Goal: Navigation & Orientation: Find specific page/section

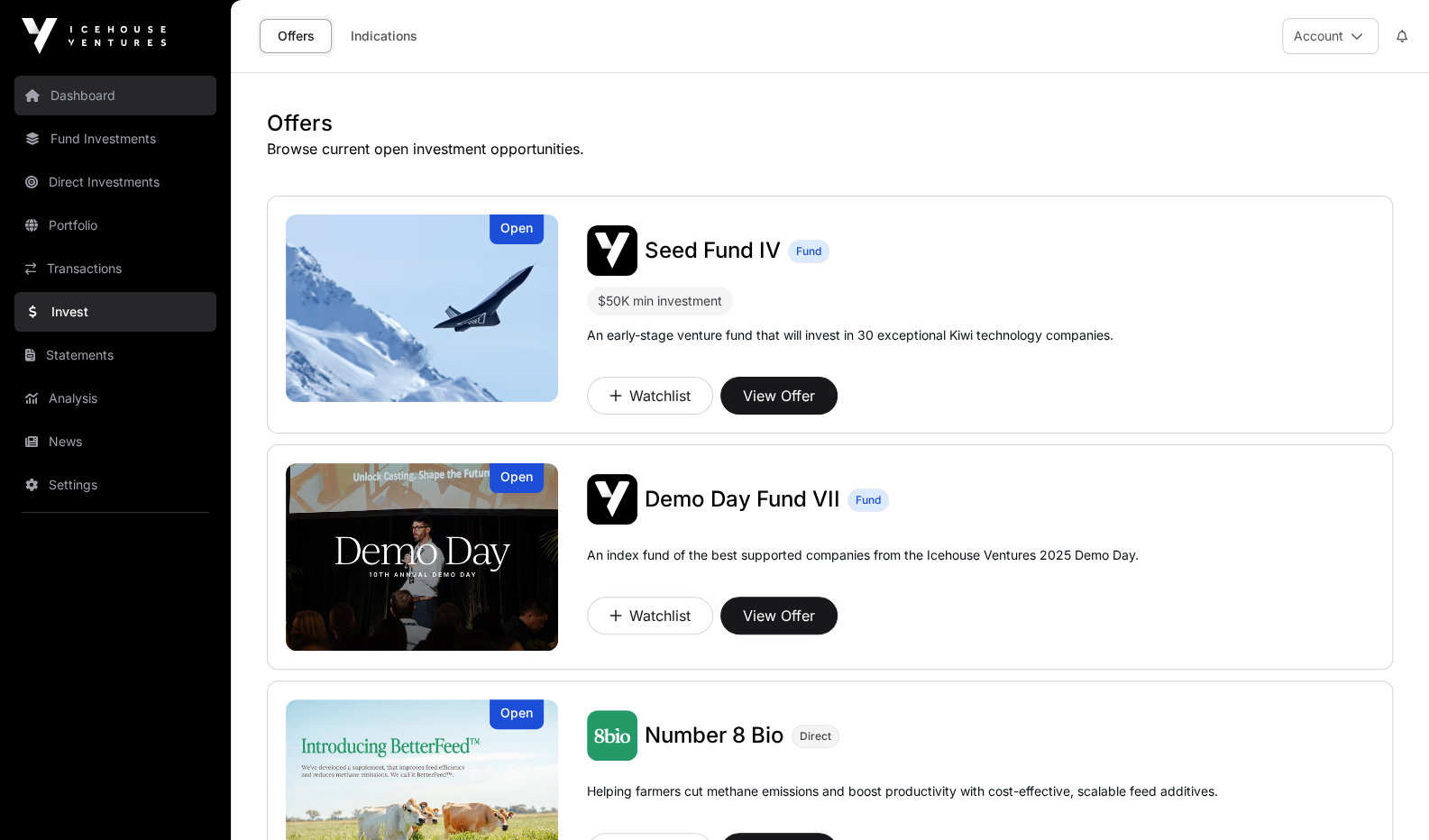
click at [137, 87] on link "Dashboard" at bounding box center [115, 95] width 202 height 39
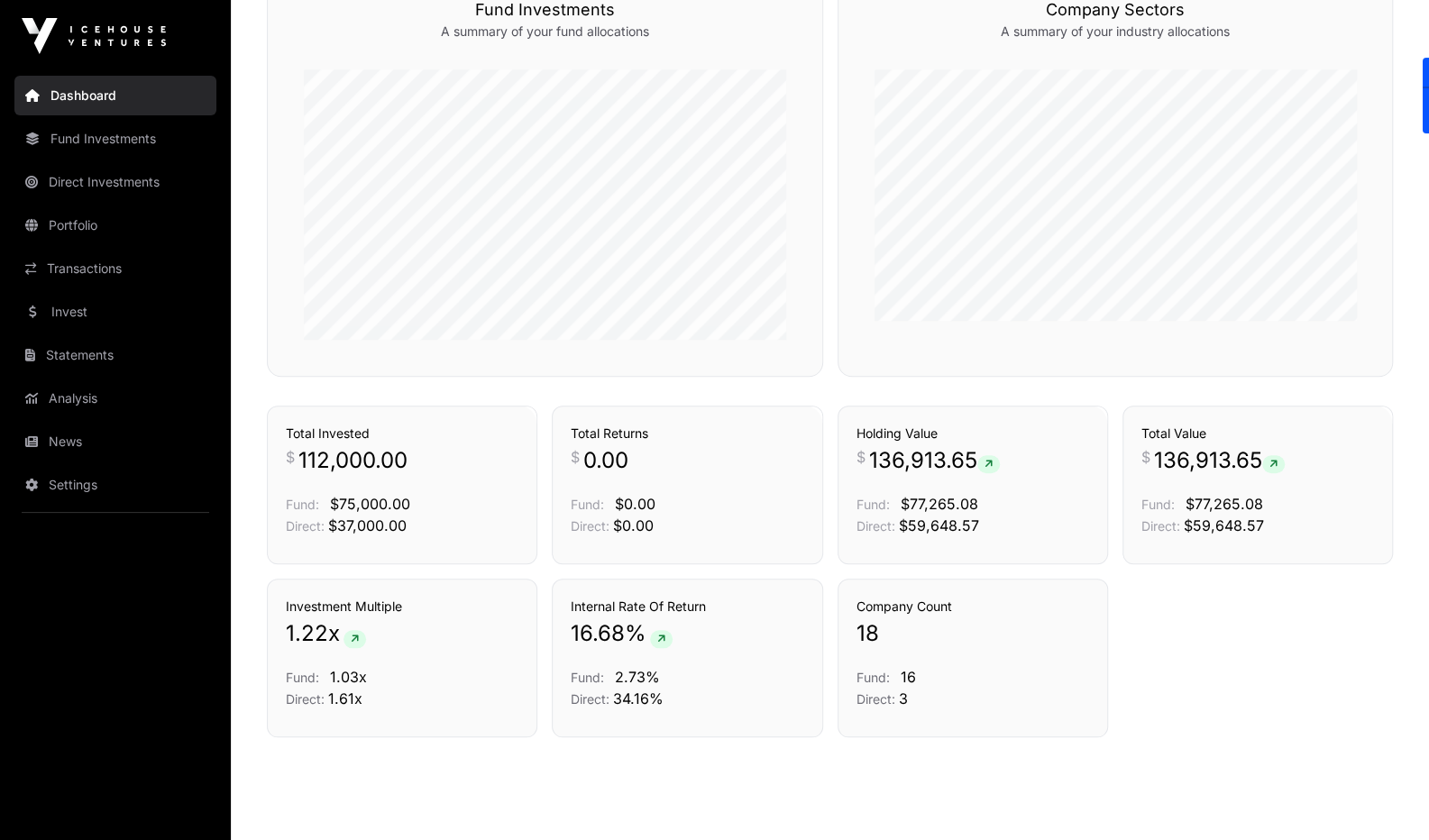
scroll to position [866, 0]
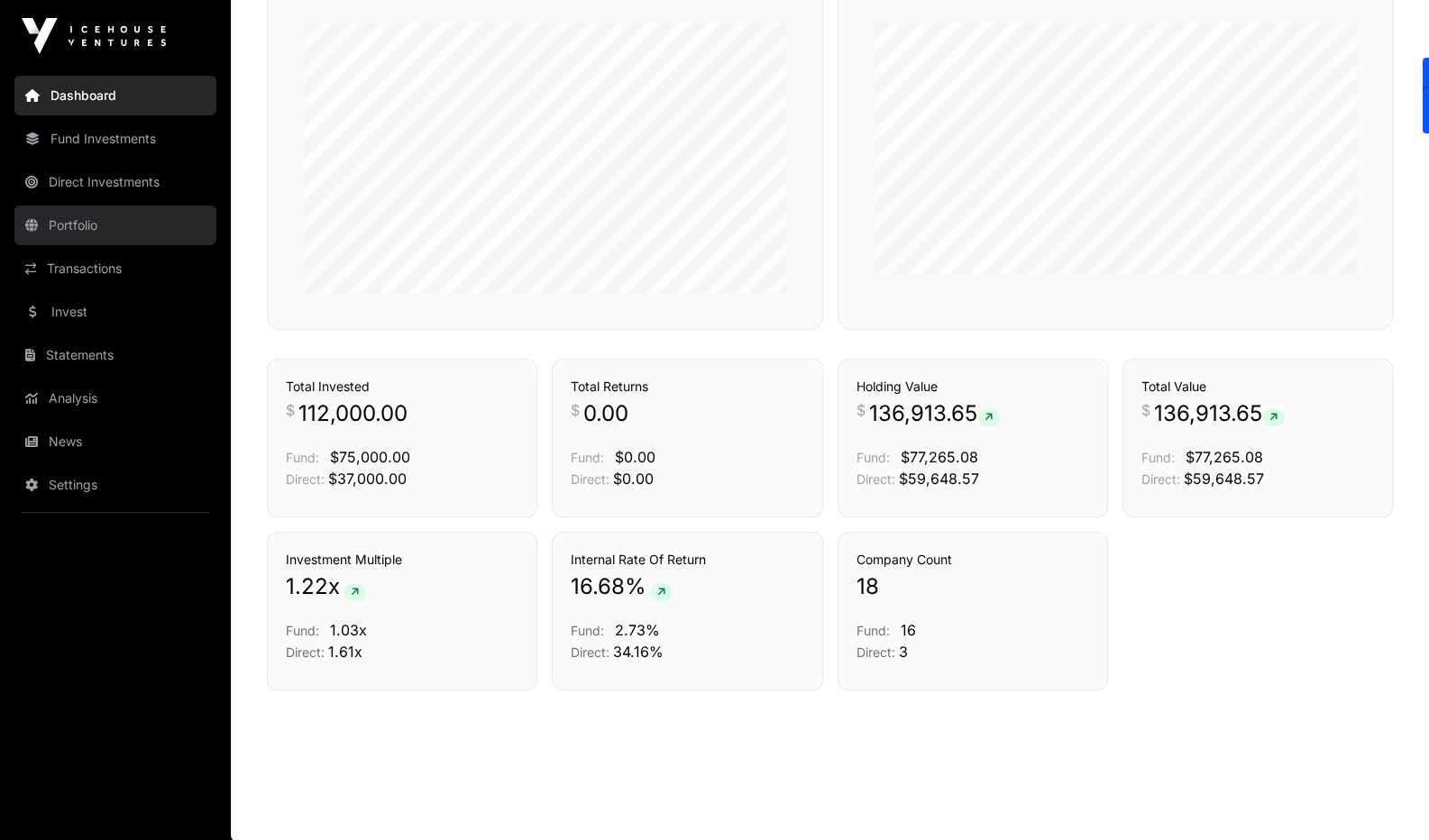
click at [123, 227] on link "Portfolio" at bounding box center [115, 225] width 202 height 39
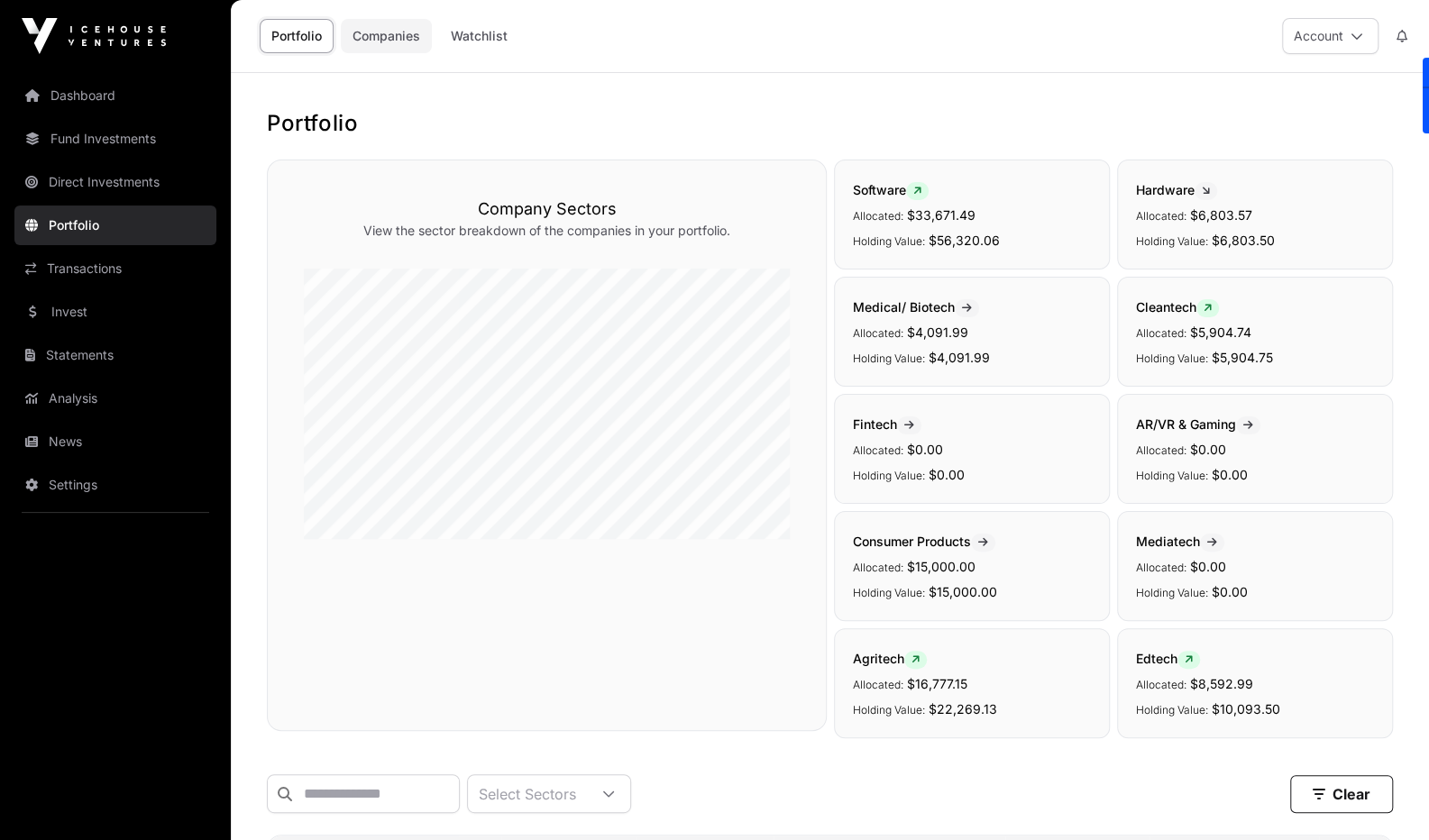
click at [397, 37] on link "Companies" at bounding box center [386, 36] width 91 height 34
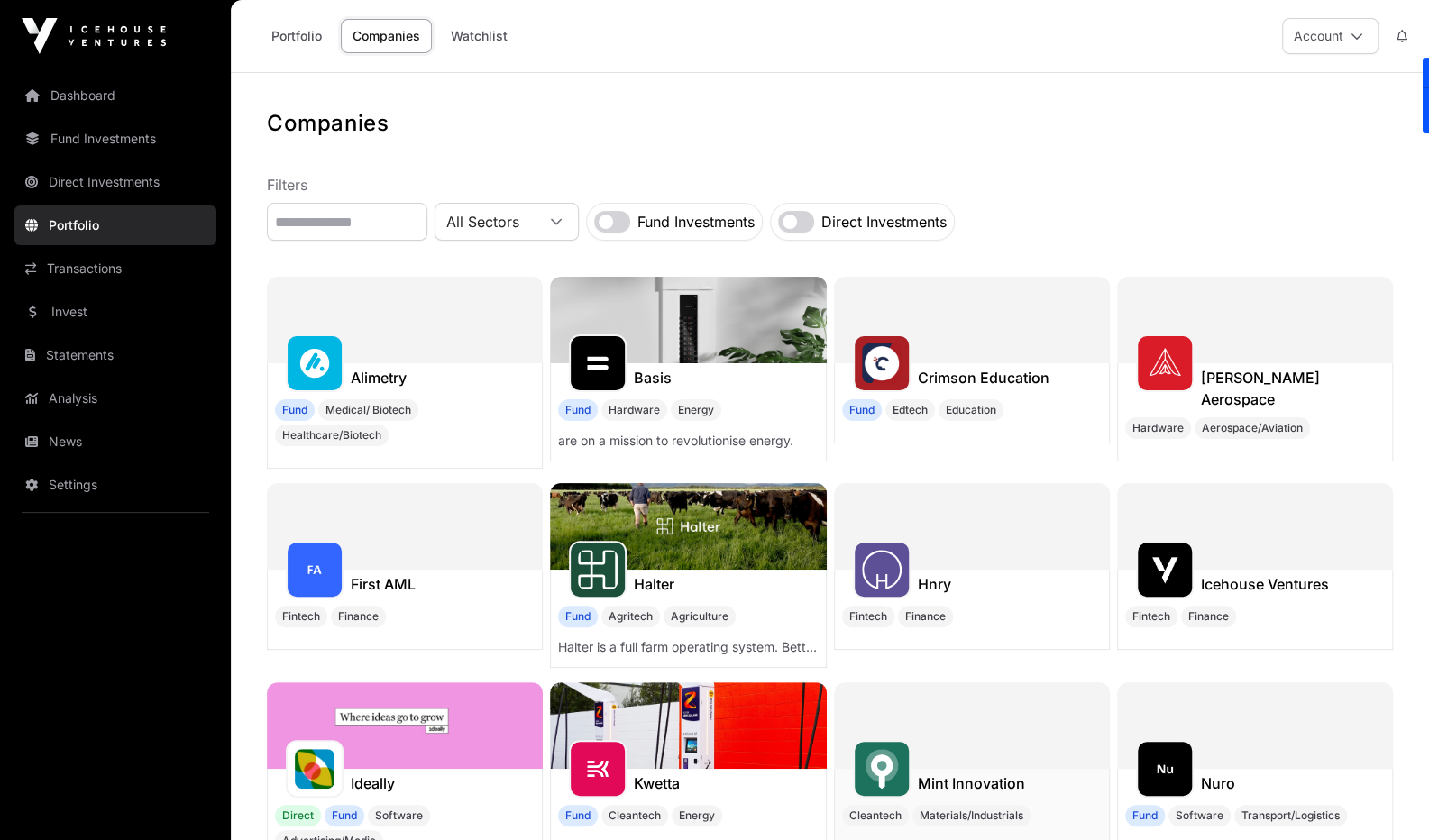
scroll to position [342, 0]
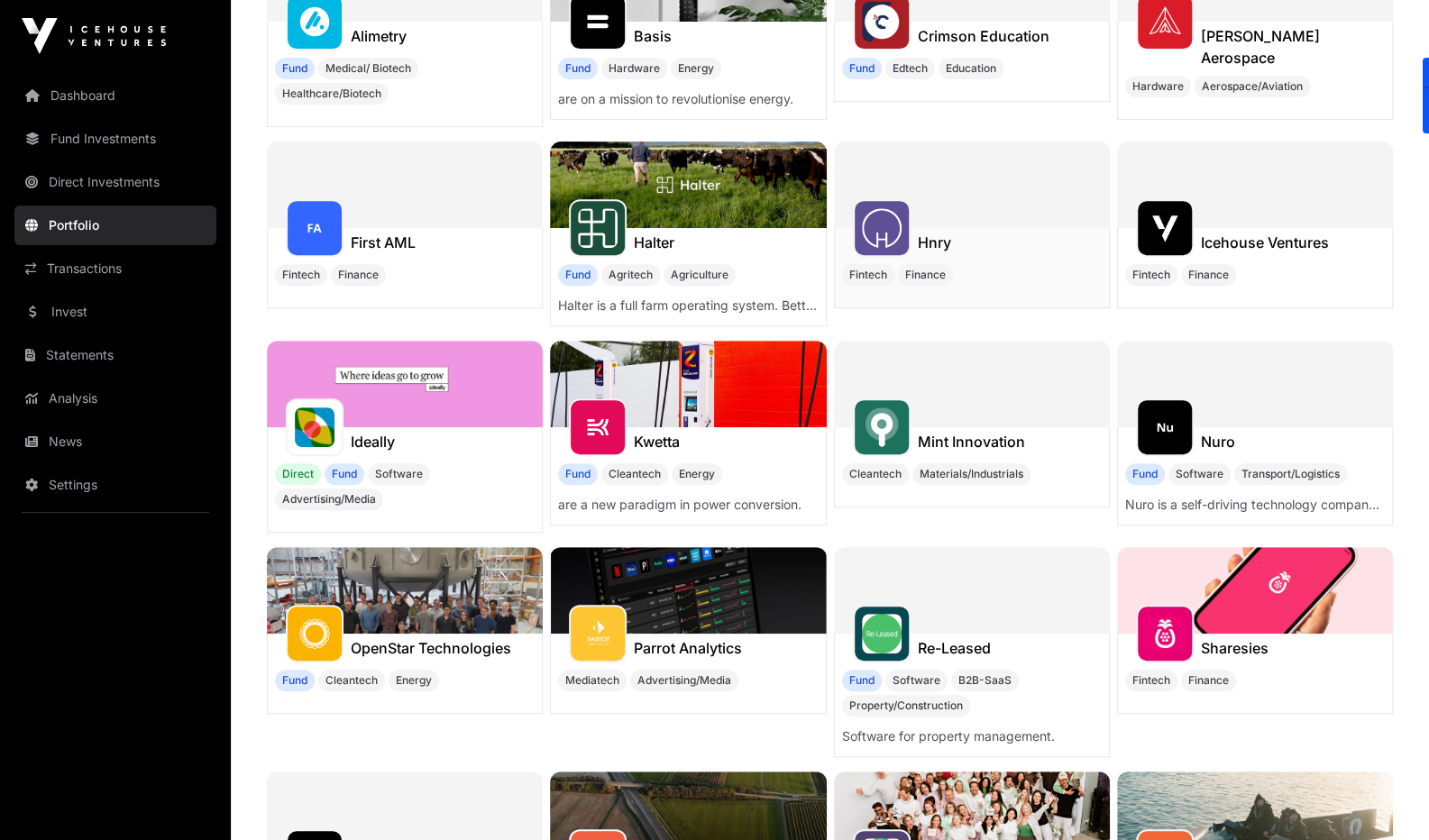
drag, startPoint x: 916, startPoint y: 426, endPoint x: 914, endPoint y: 304, distance: 122.0
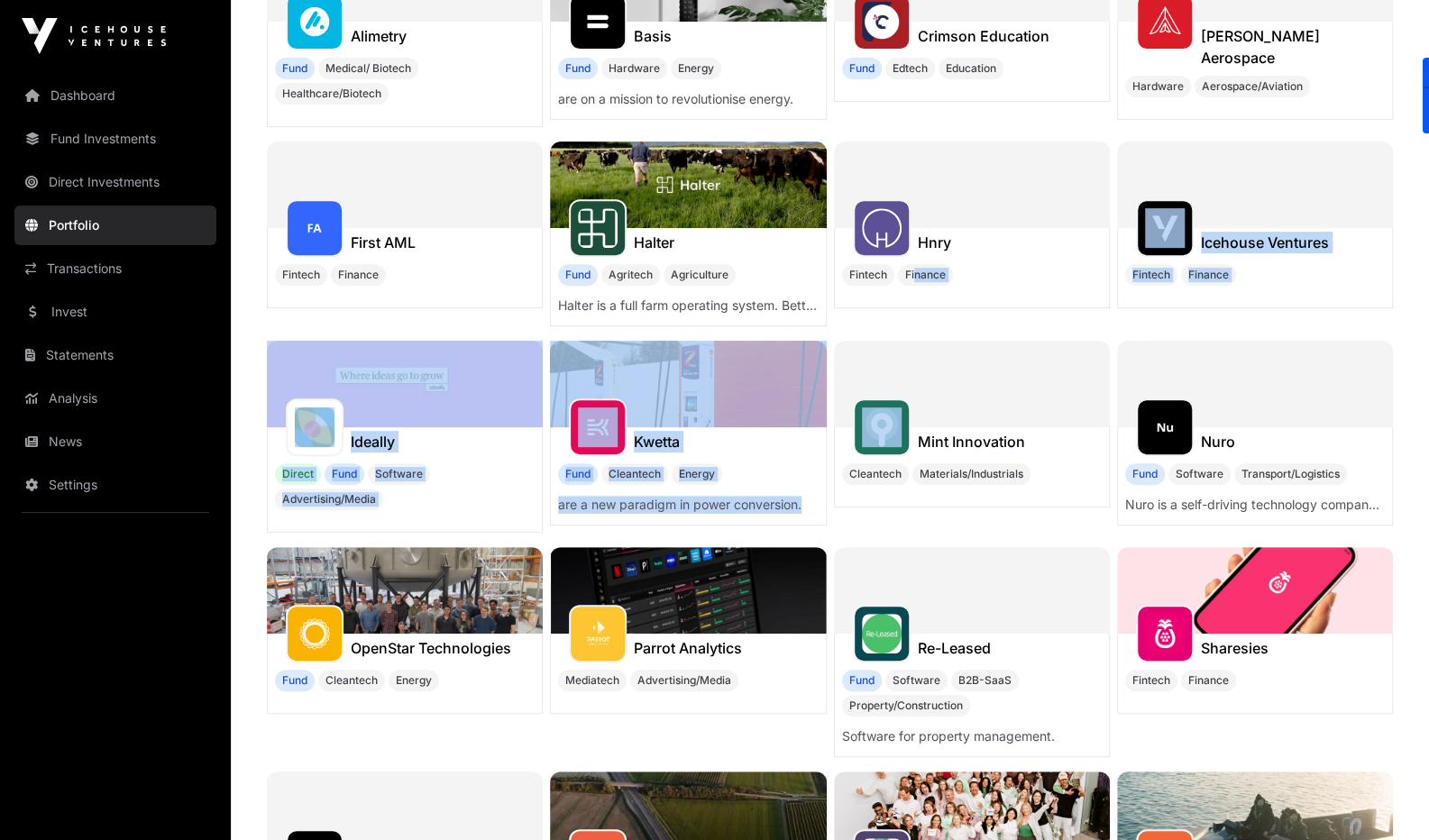
click at [932, 214] on div at bounding box center [972, 185] width 276 height 86
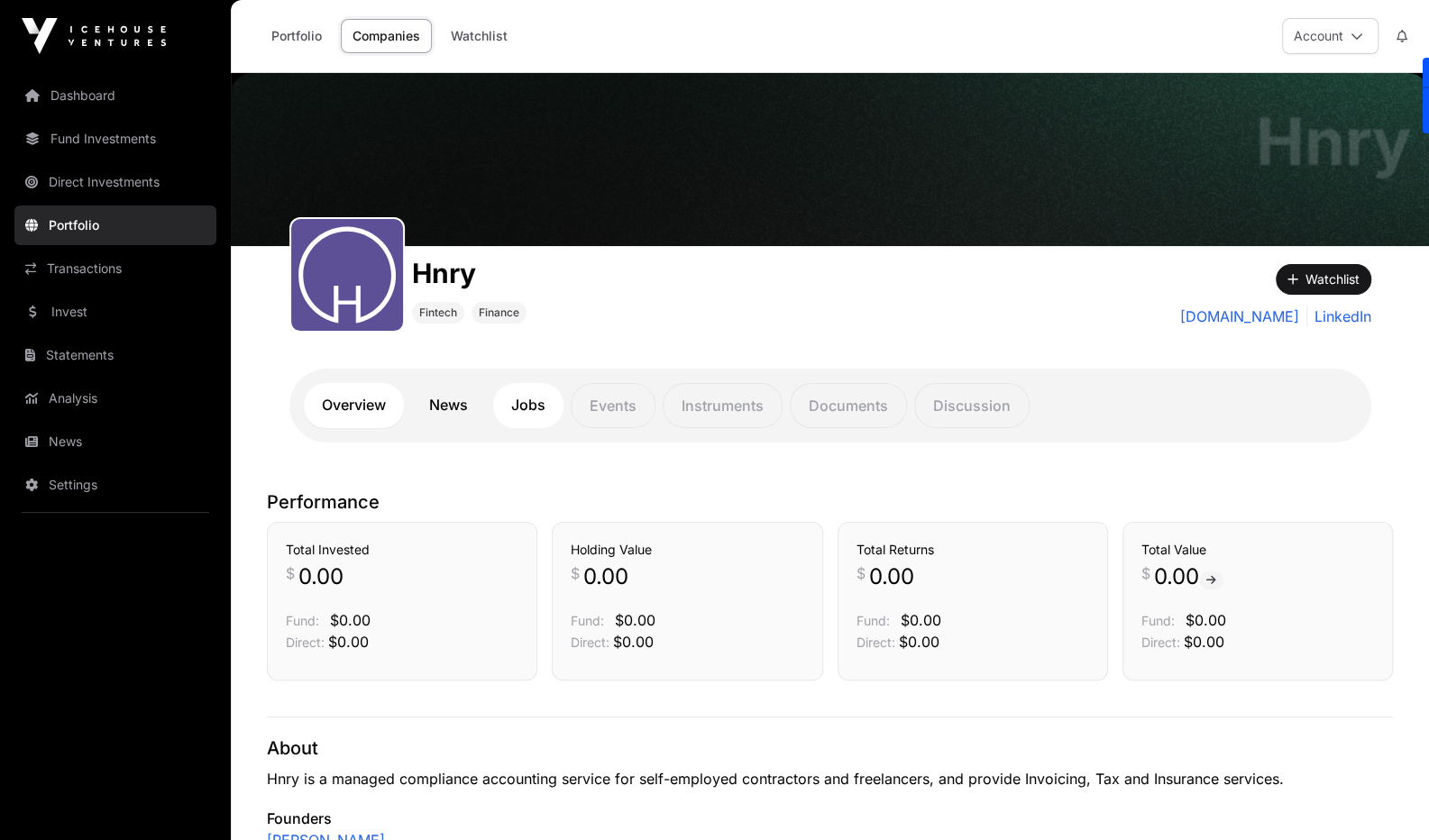
click at [527, 405] on link "Jobs" at bounding box center [528, 405] width 70 height 45
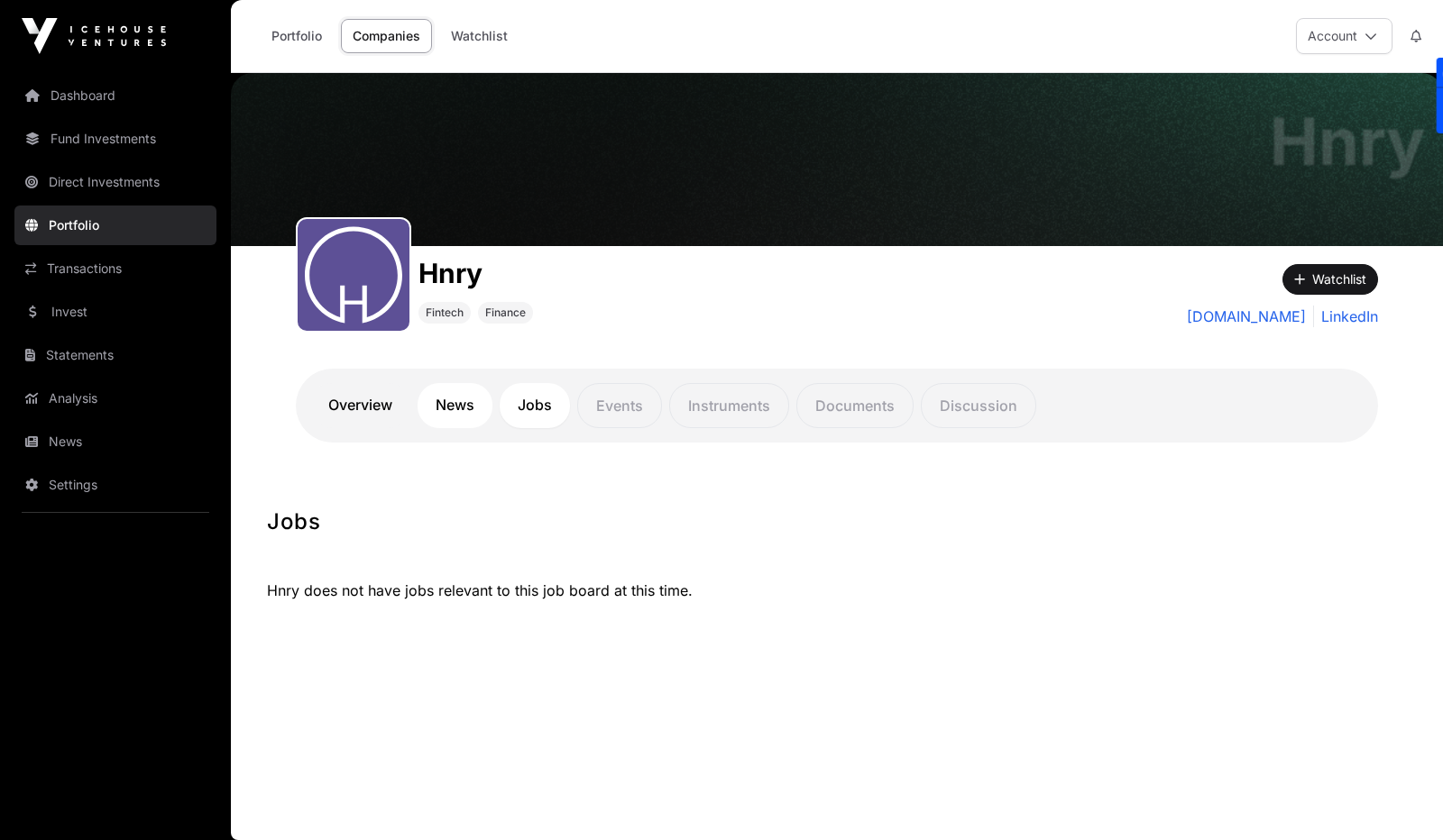
click at [429, 415] on link "News" at bounding box center [455, 405] width 75 height 45
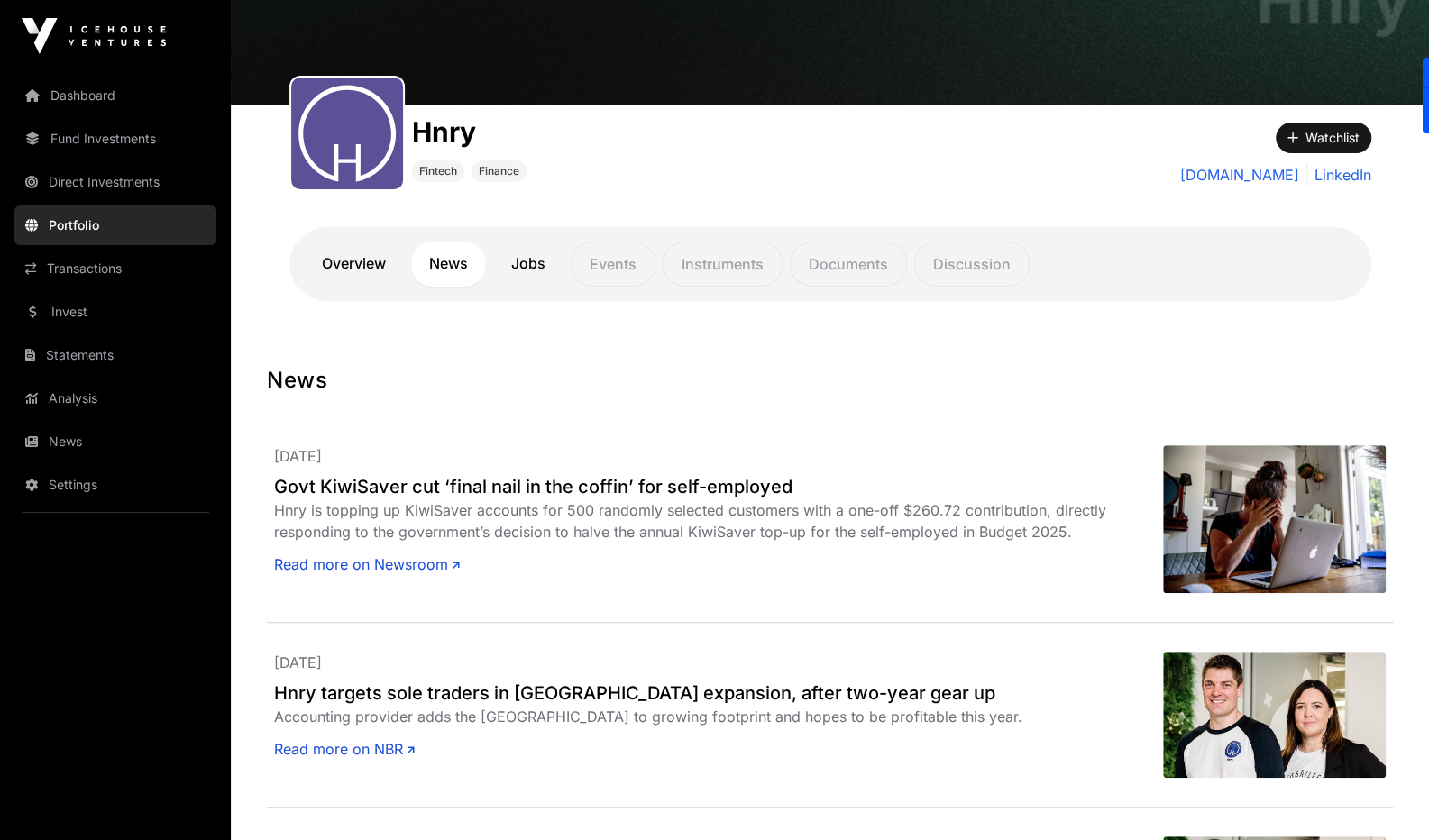
scroll to position [143, 0]
click at [112, 313] on link "Invest" at bounding box center [115, 311] width 202 height 39
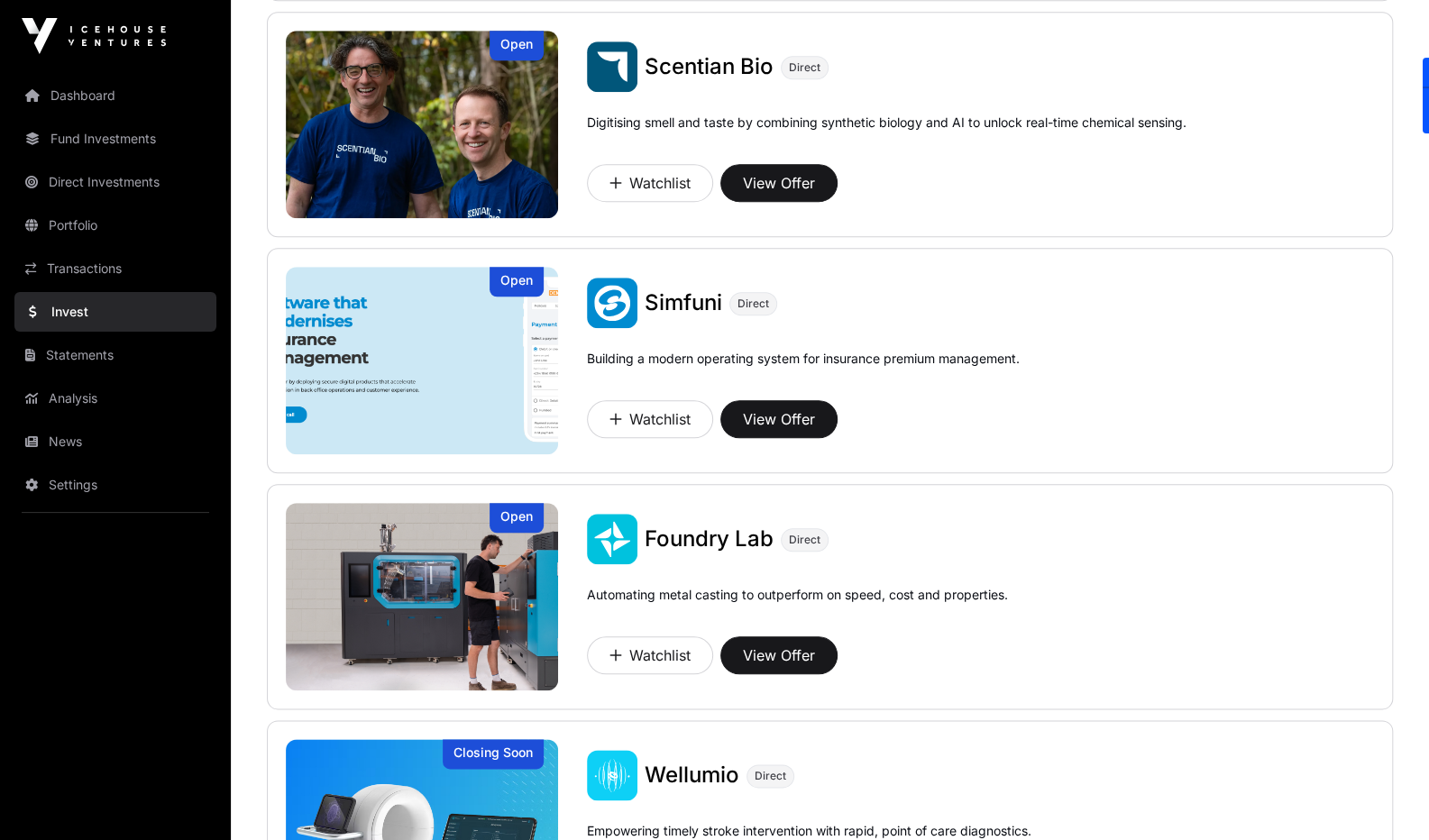
scroll to position [1156, 0]
